Goal: Task Accomplishment & Management: Complete application form

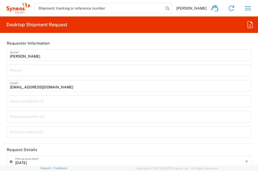
type input "3229"
type input "[GEOGRAPHIC_DATA]"
click at [245, 8] on icon "button" at bounding box center [247, 8] width 9 height 9
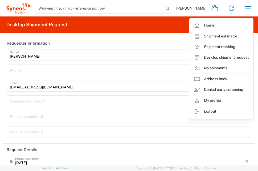
type input "Syneos Health Germany GMBH"
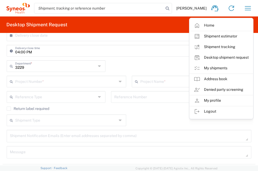
scroll to position [293, 0]
